Goal: Transaction & Acquisition: Purchase product/service

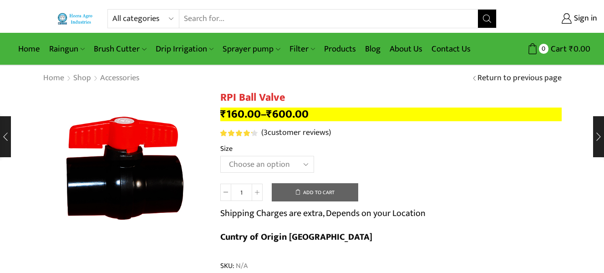
click at [305, 164] on select "Choose an option 2" Ball Valve 2.5" Ball Valve 3" Ball Valve 4" Ball Valve" at bounding box center [267, 164] width 94 height 17
click at [220, 156] on select "Choose an option 2" Ball Valve 2.5" Ball Valve 3" Ball Valve 4" Ball Valve" at bounding box center [267, 164] width 94 height 17
select select "3" Ball Valve"
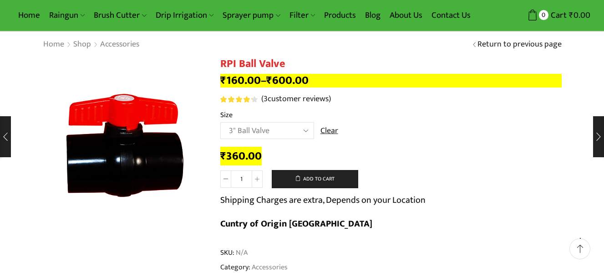
scroll to position [33, 0]
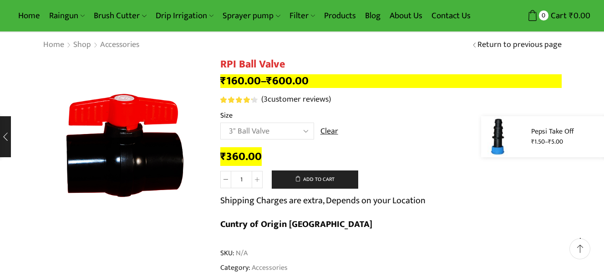
click at [599, 136] on div "Pepsi Take Off ₹ 1.50 – ₹ 5.00" at bounding box center [542, 136] width 123 height 41
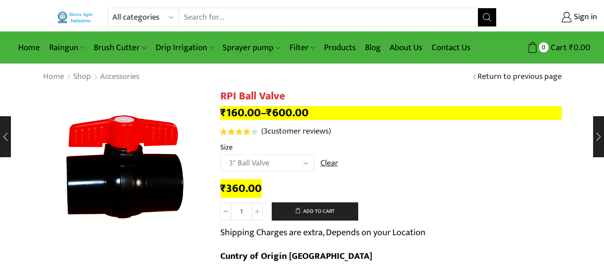
scroll to position [0, 0]
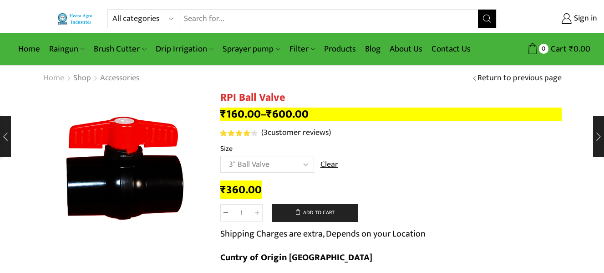
click at [55, 80] on link "Home" at bounding box center [54, 78] width 22 height 12
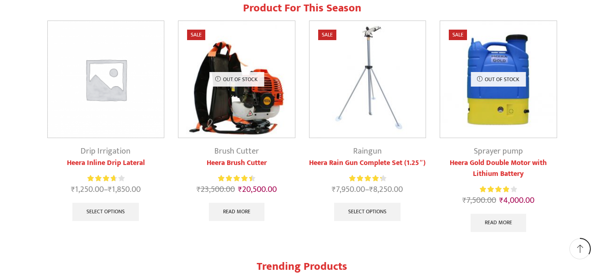
scroll to position [606, 0]
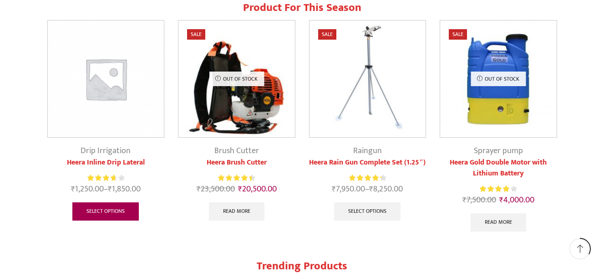
click at [99, 207] on link "Select options" at bounding box center [105, 211] width 66 height 18
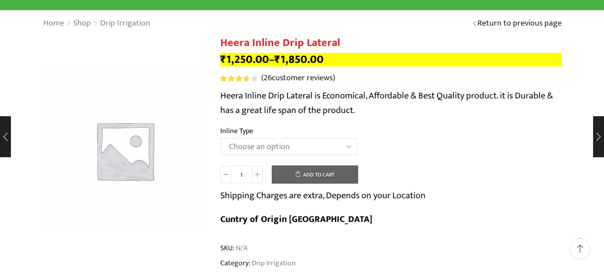
scroll to position [55, 0]
